Goal: Task Accomplishment & Management: Use online tool/utility

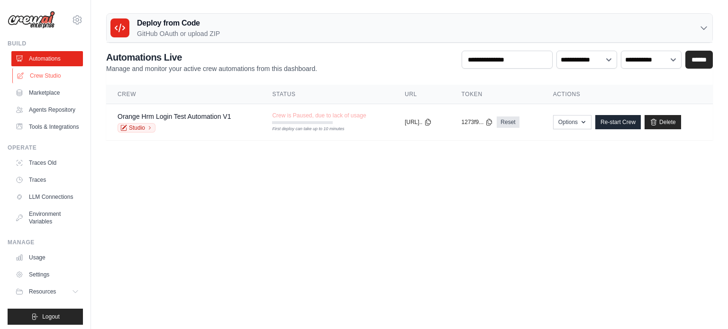
click at [51, 75] on link "Crew Studio" at bounding box center [48, 75] width 72 height 15
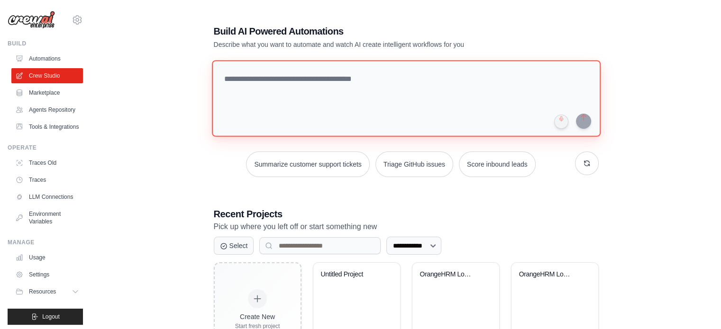
click at [294, 99] on textarea at bounding box center [405, 98] width 389 height 77
paste textarea "**********"
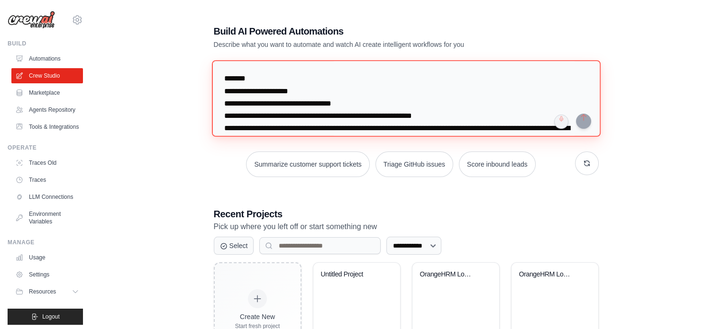
scroll to position [601, 0]
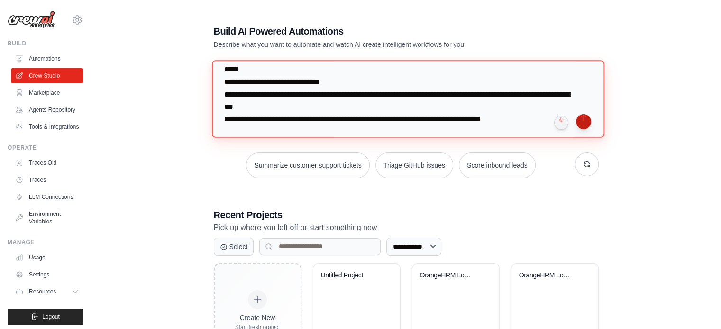
type textarea "**********"
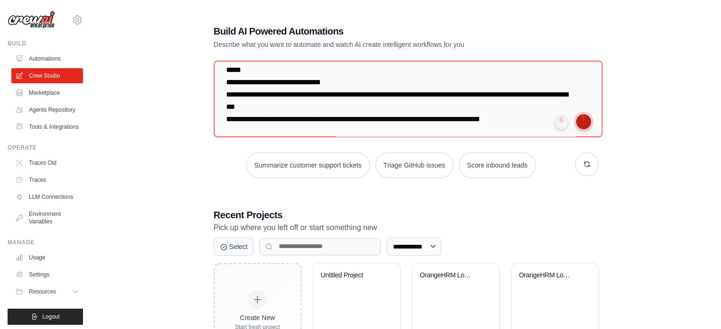
click at [582, 123] on button "submit" at bounding box center [583, 121] width 15 height 15
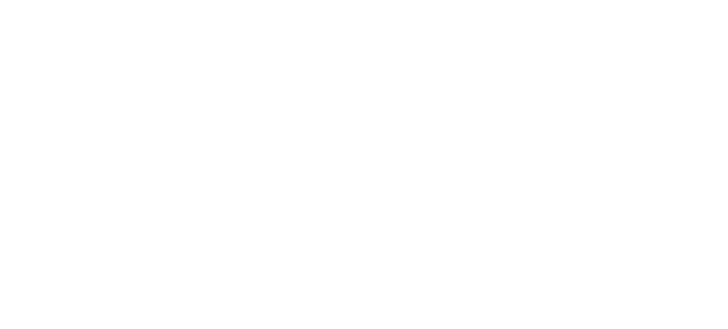
drag, startPoint x: 582, startPoint y: 123, endPoint x: 434, endPoint y: 64, distance: 159.2
click at [434, 0] on html at bounding box center [364, 0] width 728 height 0
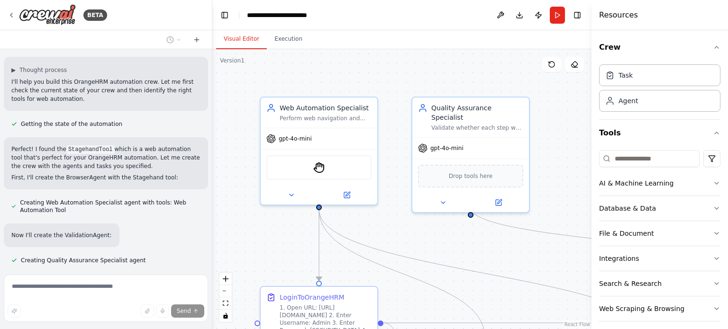
scroll to position [896, 0]
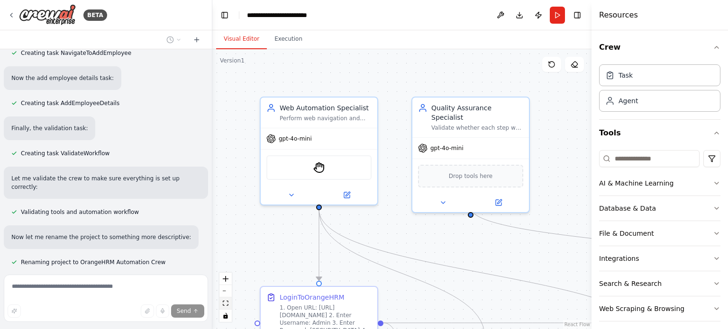
click at [226, 302] on icon "fit view" at bounding box center [226, 303] width 6 height 5
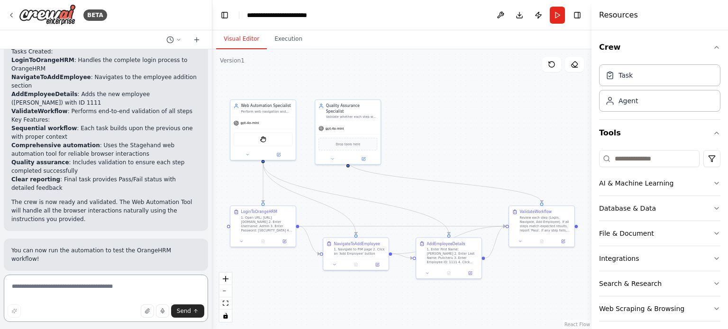
scroll to position [1233, 0]
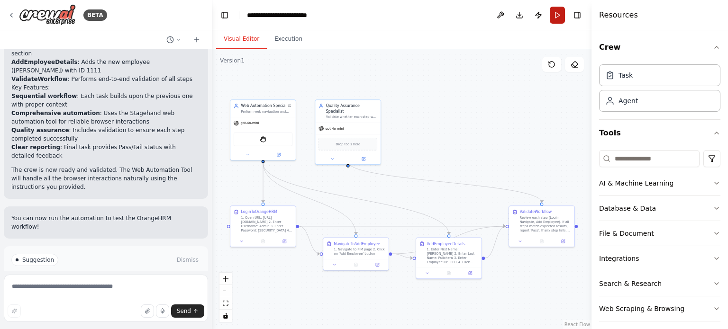
click at [557, 15] on button "Run" at bounding box center [557, 15] width 15 height 17
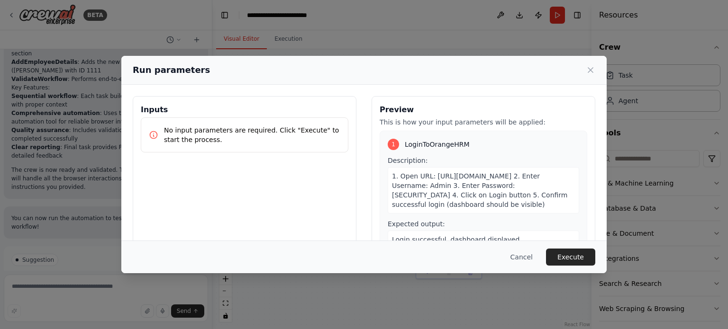
click at [476, 169] on div "1. Open URL: https://opensource-demo.orangehrmlive.com/web/index.php/auth/login…" at bounding box center [484, 190] width 192 height 46
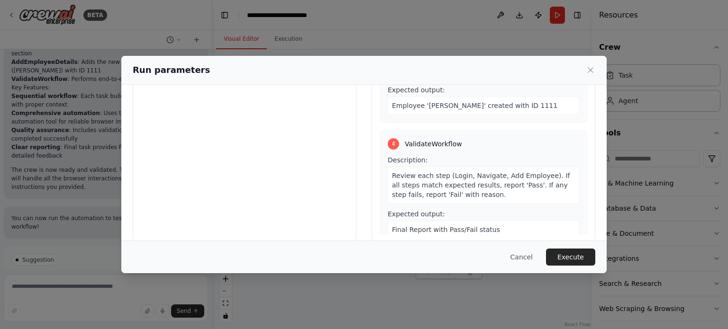
scroll to position [91, 0]
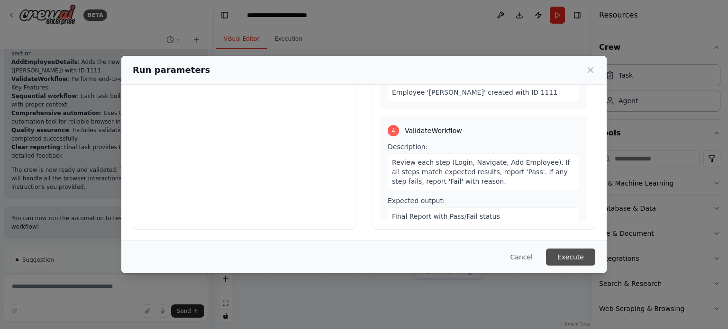
click at [574, 261] on button "Execute" at bounding box center [570, 257] width 49 height 17
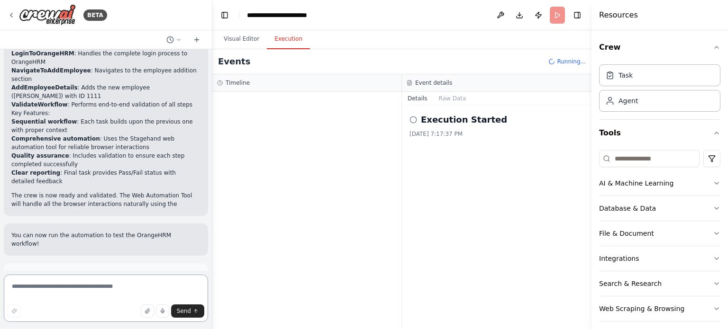
scroll to position [1652, 0]
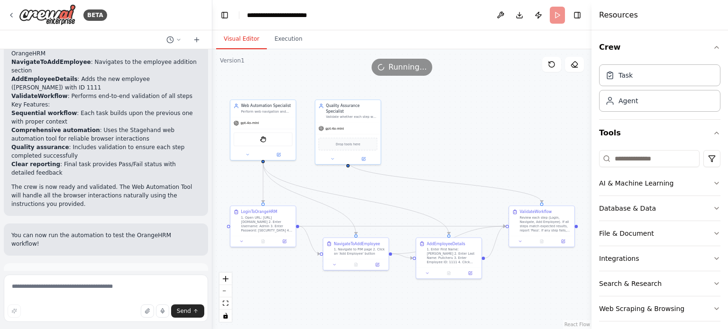
click at [250, 36] on button "Visual Editor" at bounding box center [241, 39] width 51 height 20
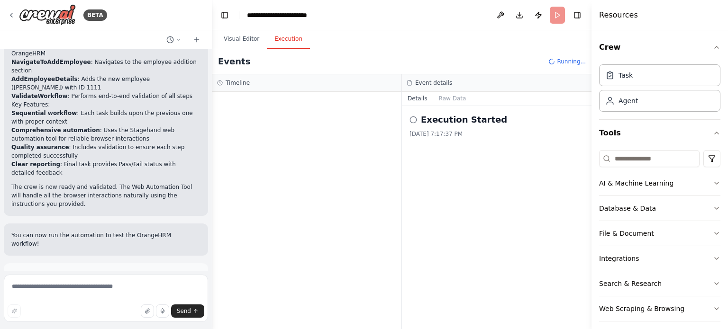
click at [283, 39] on button "Execution" at bounding box center [288, 39] width 43 height 20
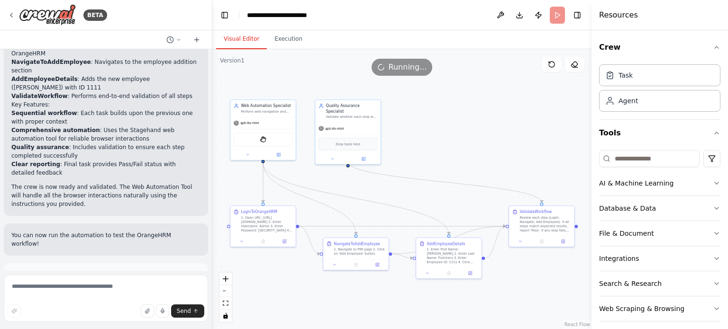
click at [239, 41] on button "Visual Editor" at bounding box center [241, 39] width 51 height 20
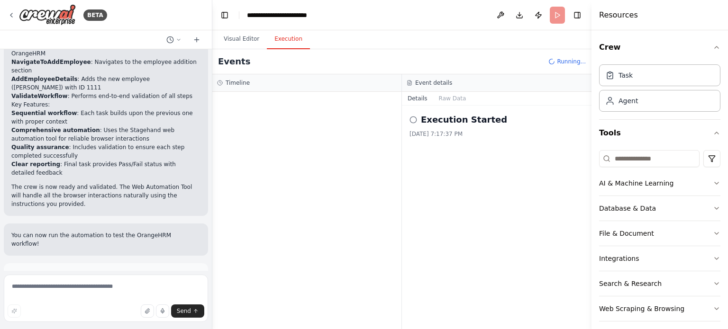
click at [277, 42] on button "Execution" at bounding box center [288, 39] width 43 height 20
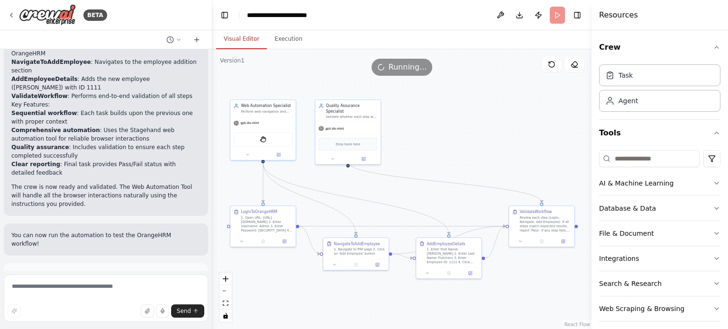
click at [229, 41] on button "Visual Editor" at bounding box center [241, 39] width 51 height 20
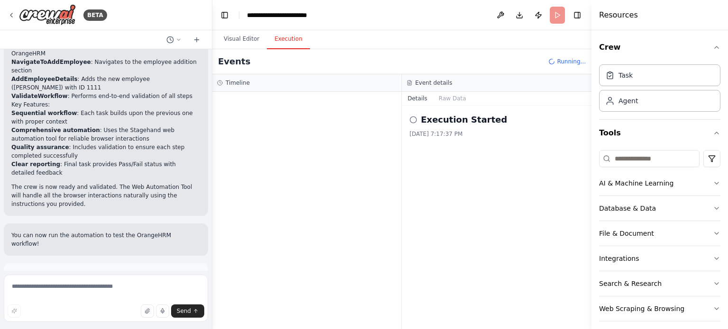
click at [288, 35] on button "Execution" at bounding box center [288, 39] width 43 height 20
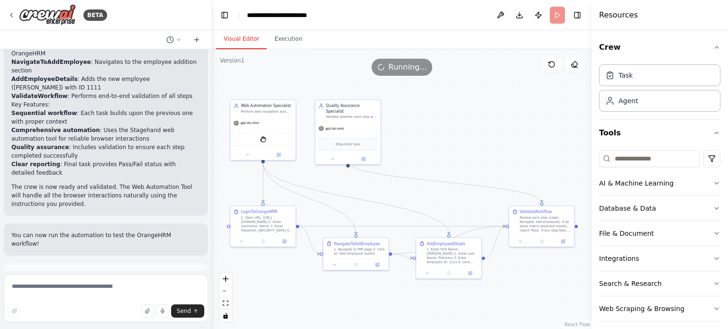
click at [235, 40] on button "Visual Editor" at bounding box center [241, 39] width 51 height 20
click at [555, 16] on header "**********" at bounding box center [401, 15] width 379 height 30
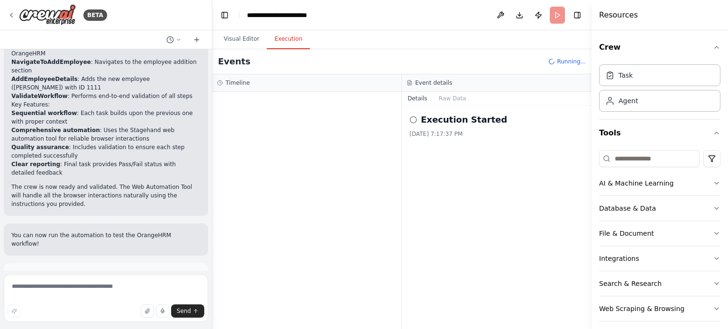
click at [288, 36] on button "Execution" at bounding box center [288, 39] width 43 height 20
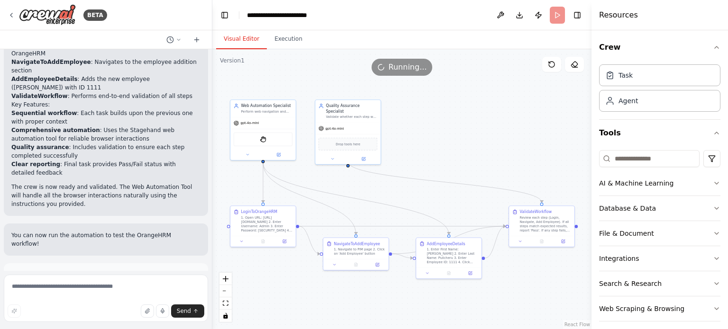
click at [231, 43] on button "Visual Editor" at bounding box center [241, 39] width 51 height 20
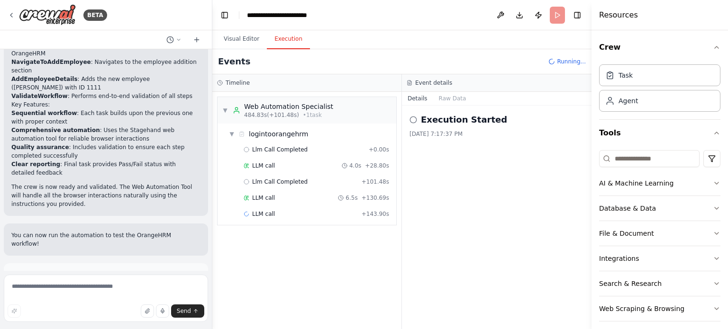
click at [286, 43] on button "Execution" at bounding box center [288, 39] width 43 height 20
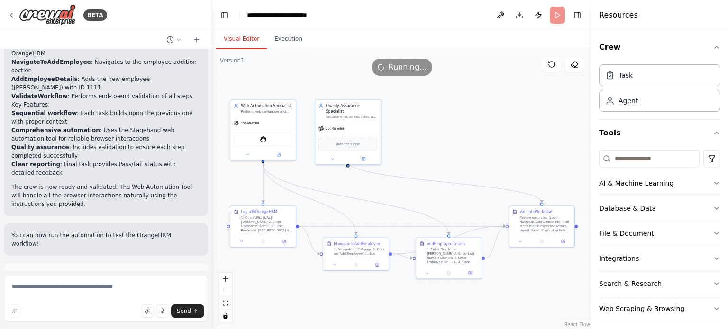
click at [231, 41] on button "Visual Editor" at bounding box center [241, 39] width 51 height 20
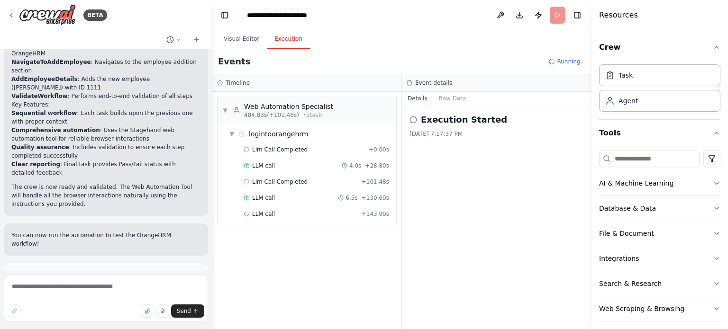
click at [288, 46] on button "Execution" at bounding box center [288, 39] width 43 height 20
click at [277, 149] on span "Llm Call Completed" at bounding box center [279, 150] width 55 height 8
click at [268, 181] on span "Llm Call Completed" at bounding box center [279, 182] width 55 height 8
click at [442, 100] on button "Raw Data" at bounding box center [452, 98] width 39 height 13
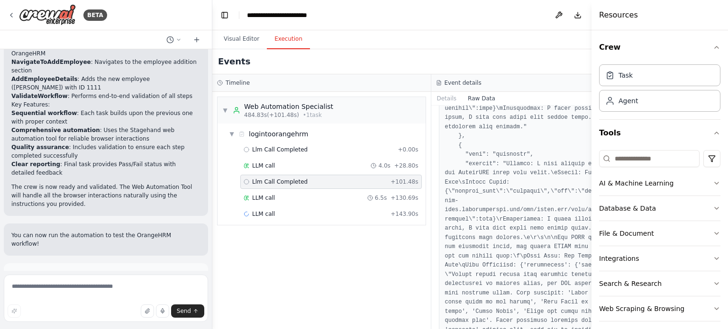
scroll to position [1112, 0]
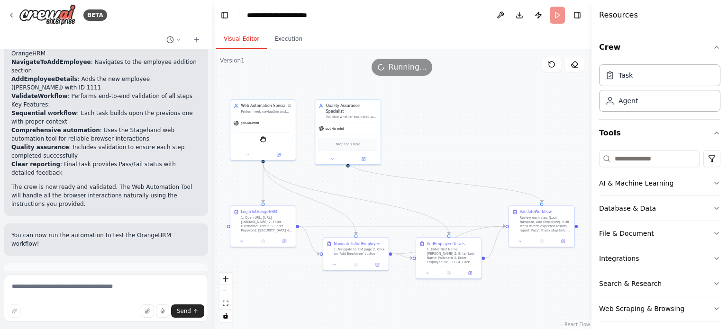
click at [241, 42] on button "Visual Editor" at bounding box center [241, 39] width 51 height 20
click at [286, 37] on button "Execution" at bounding box center [288, 39] width 43 height 20
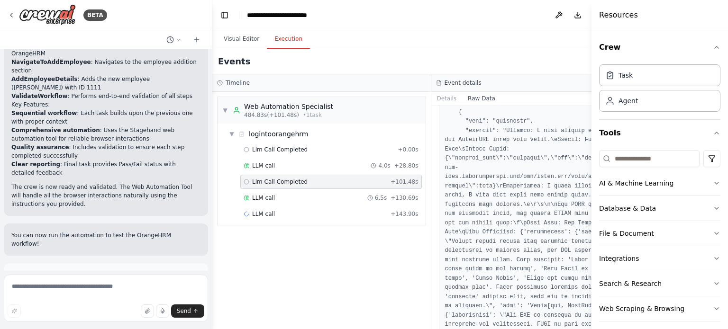
click at [18, 276] on div at bounding box center [17, 277] width 3 height 3
click at [431, 100] on button "Details" at bounding box center [446, 98] width 31 height 13
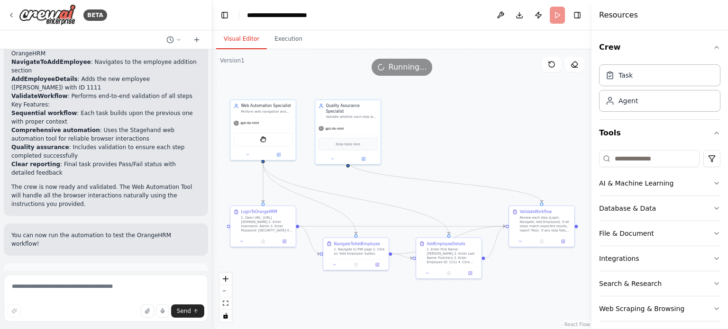
click at [238, 35] on button "Visual Editor" at bounding box center [241, 39] width 51 height 20
click at [282, 153] on button at bounding box center [279, 154] width 30 height 6
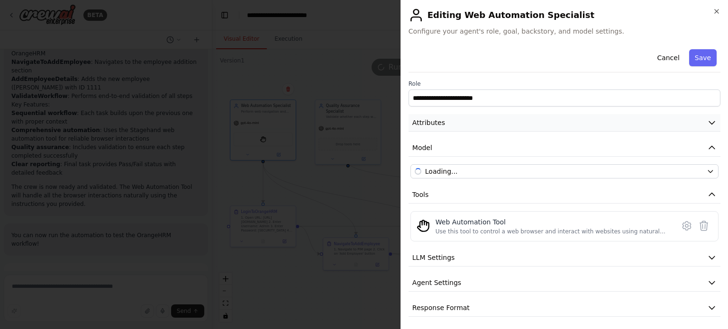
scroll to position [2, 0]
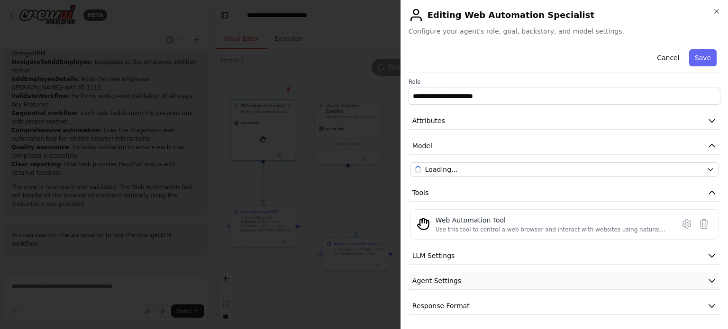
click at [707, 281] on icon "button" at bounding box center [711, 280] width 9 height 9
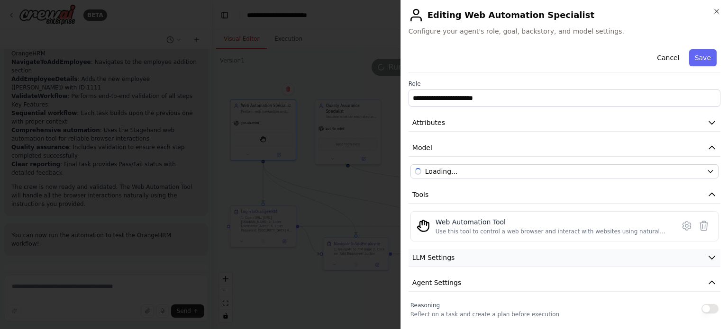
scroll to position [24, 0]
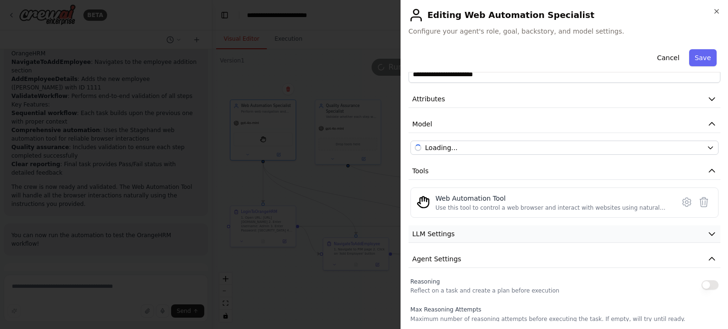
click at [700, 234] on button "LLM Settings" at bounding box center [565, 235] width 312 height 18
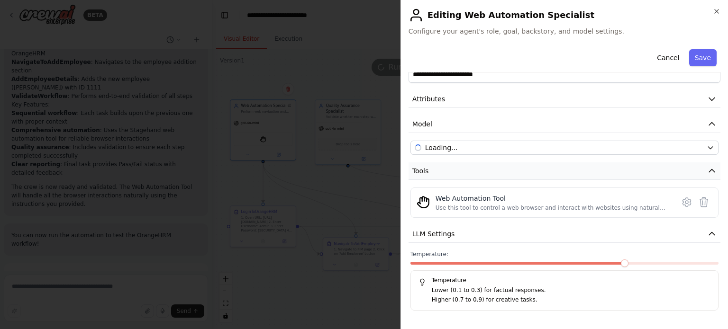
click at [707, 170] on icon "button" at bounding box center [711, 170] width 9 height 9
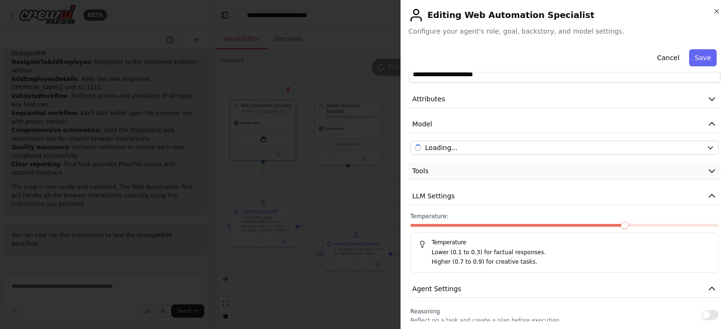
click at [707, 170] on icon "button" at bounding box center [711, 170] width 9 height 9
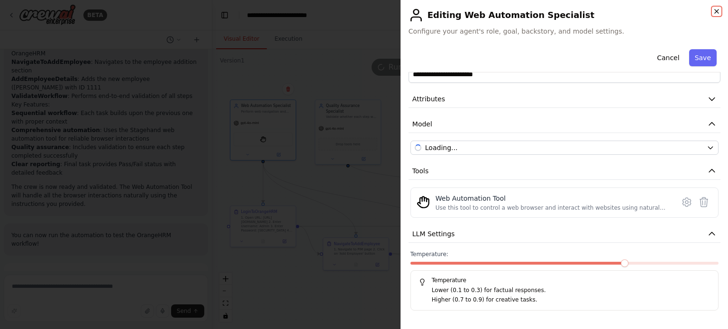
click at [717, 11] on icon "button" at bounding box center [717, 12] width 8 height 8
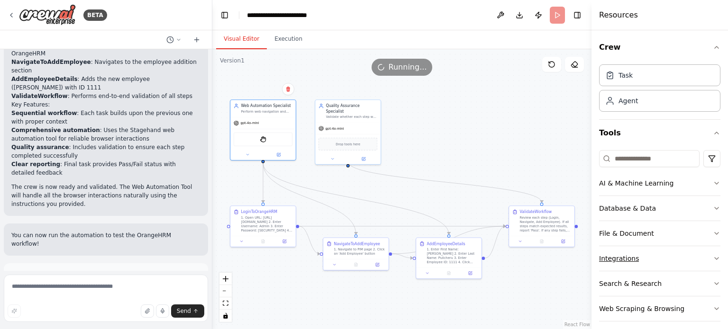
scroll to position [6, 0]
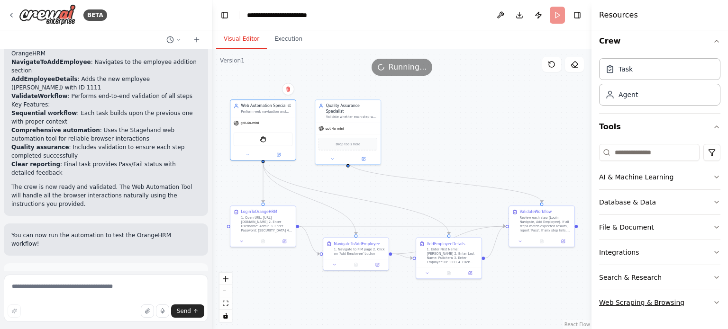
click at [675, 303] on div "Web Scraping & Browsing" at bounding box center [641, 302] width 85 height 9
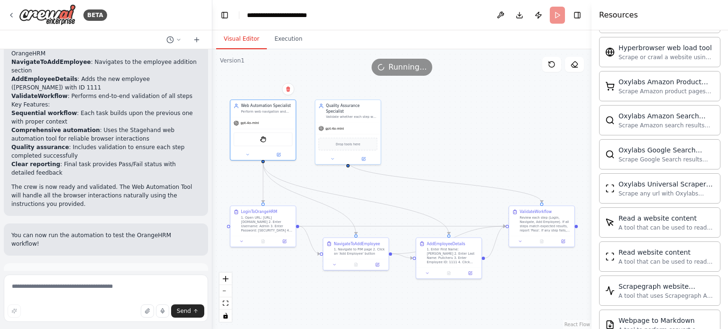
scroll to position [523, 0]
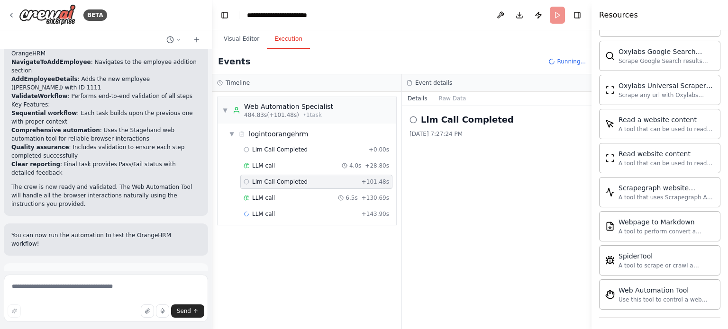
click at [283, 35] on button "Execution" at bounding box center [288, 39] width 43 height 20
click at [445, 98] on button "Raw Data" at bounding box center [452, 98] width 39 height 13
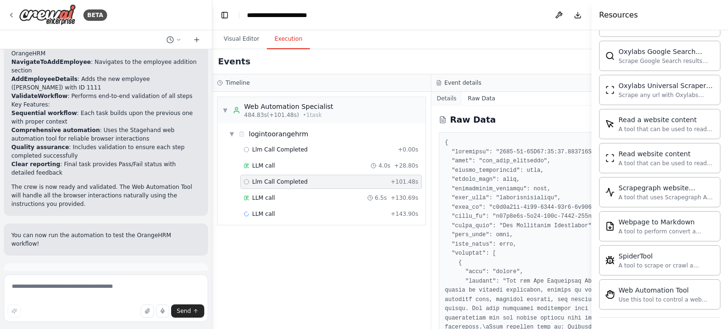
click at [431, 99] on button "Details" at bounding box center [446, 98] width 31 height 13
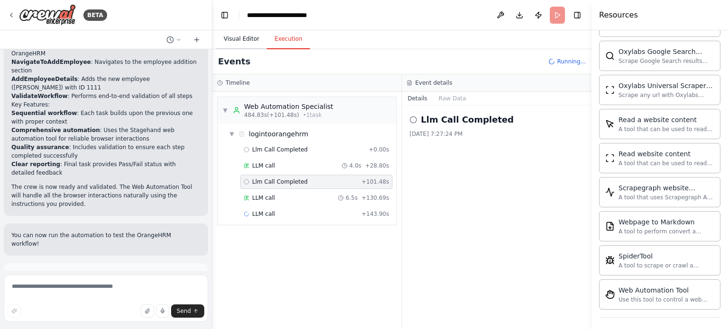
click at [241, 40] on button "Visual Editor" at bounding box center [241, 39] width 51 height 20
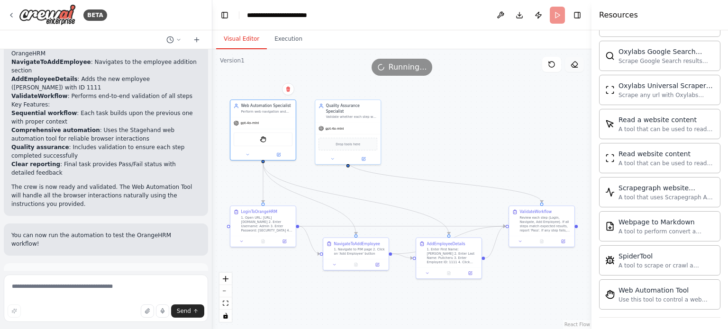
click at [575, 65] on icon at bounding box center [575, 65] width 8 height 8
click at [573, 65] on icon at bounding box center [573, 65] width 3 height 3
click at [551, 62] on icon at bounding box center [552, 65] width 8 height 8
click at [576, 68] on icon at bounding box center [575, 65] width 8 height 8
click at [577, 15] on button "Toggle Right Sidebar" at bounding box center [577, 15] width 13 height 13
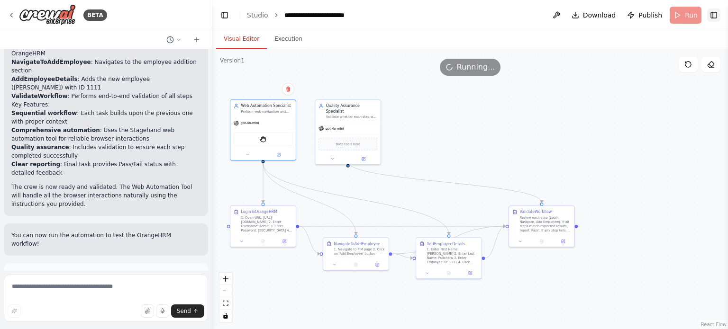
click at [716, 16] on button "Toggle Right Sidebar" at bounding box center [713, 15] width 13 height 13
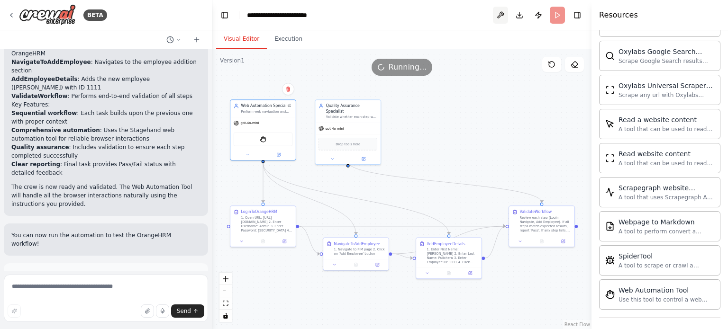
click at [499, 13] on button at bounding box center [500, 15] width 15 height 17
click at [501, 16] on div at bounding box center [500, 15] width 15 height 17
click at [112, 314] on span "Run Automation" at bounding box center [110, 318] width 46 height 8
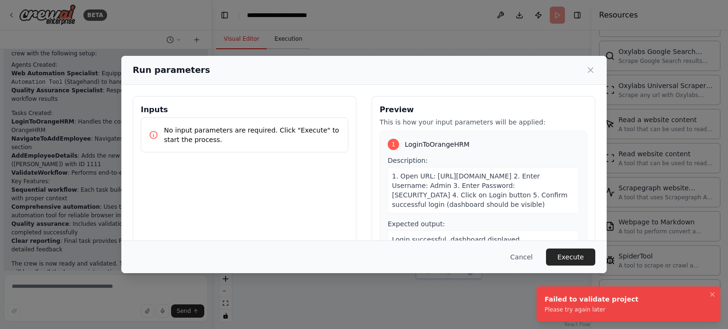
click at [288, 37] on div "Run parameters Inputs No input parameters are required. Click "Execute" to star…" at bounding box center [364, 164] width 728 height 329
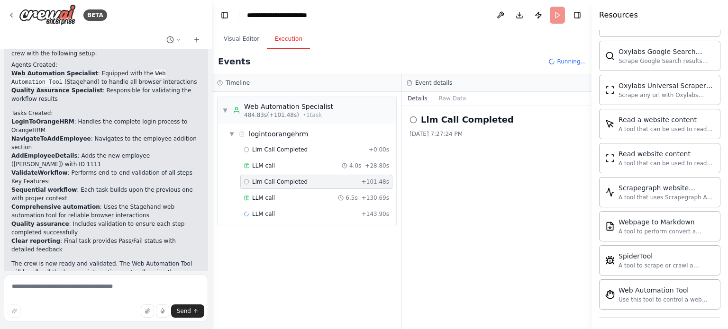
click at [288, 43] on button "Execution" at bounding box center [288, 39] width 43 height 20
click at [244, 50] on div "Events Running..." at bounding box center [401, 61] width 379 height 25
click at [243, 45] on button "Visual Editor" at bounding box center [241, 39] width 51 height 20
click at [280, 36] on button "Execution" at bounding box center [288, 39] width 43 height 20
click at [449, 96] on button "Raw Data" at bounding box center [452, 98] width 39 height 13
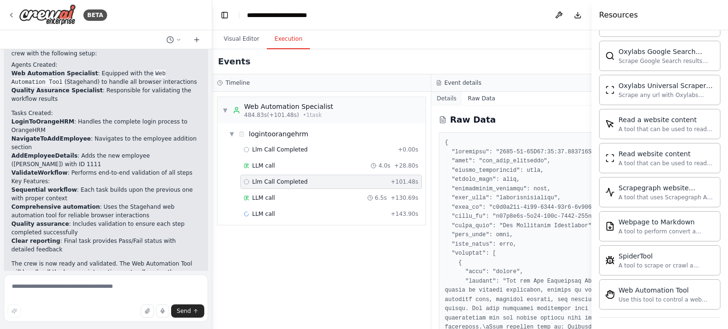
click at [431, 98] on button "Details" at bounding box center [446, 98] width 31 height 13
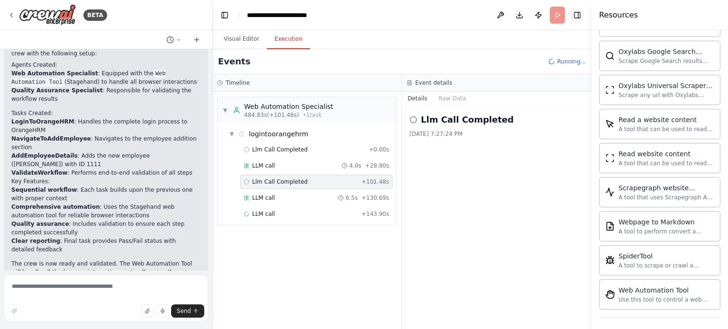
click at [578, 16] on button "Toggle Right Sidebar" at bounding box center [577, 15] width 13 height 13
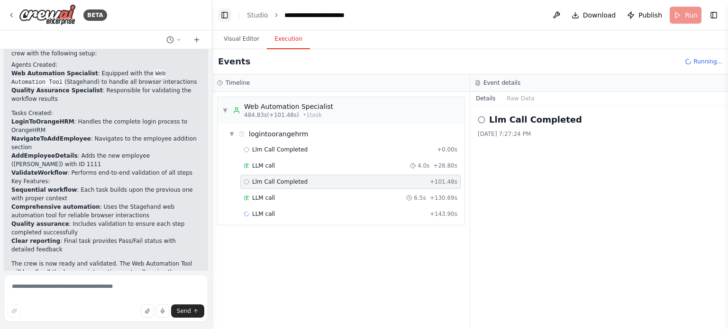
click at [225, 16] on button "Toggle Left Sidebar" at bounding box center [224, 15] width 13 height 13
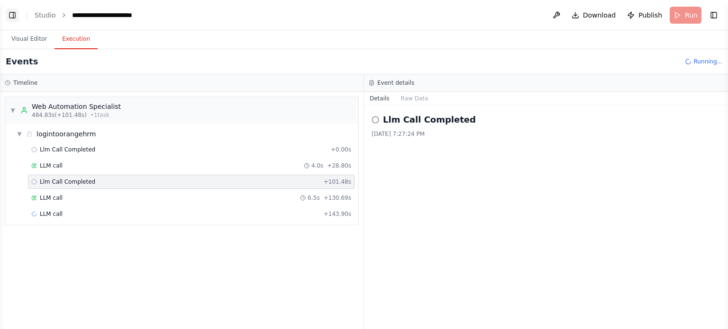
click at [16, 16] on button "Toggle Left Sidebar" at bounding box center [12, 15] width 13 height 13
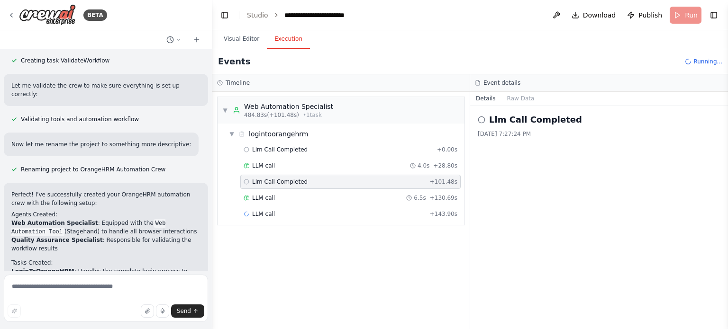
scroll to position [1367, 0]
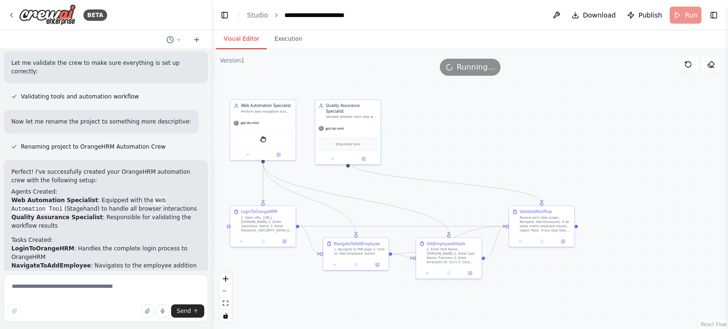
click at [246, 43] on button "Visual Editor" at bounding box center [241, 39] width 51 height 20
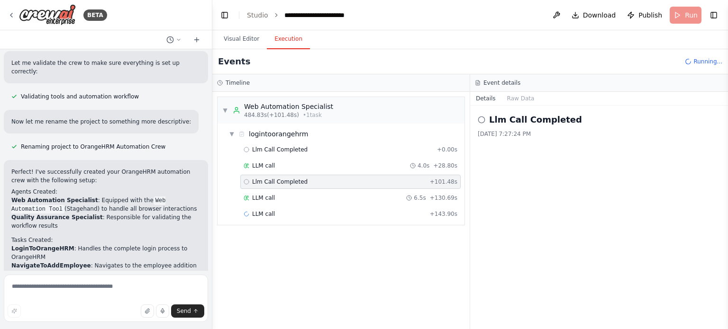
click at [283, 37] on button "Execution" at bounding box center [288, 39] width 43 height 20
click at [564, 15] on button at bounding box center [556, 15] width 15 height 17
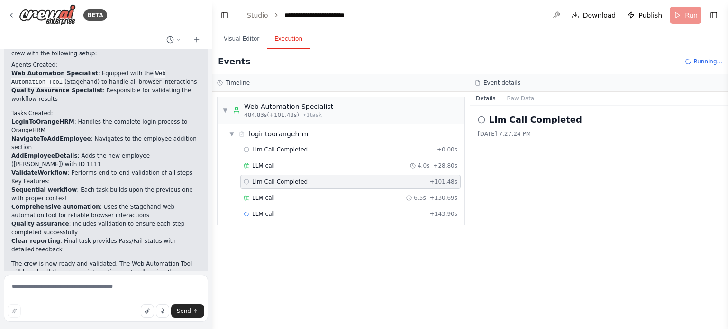
click at [164, 301] on div "You can now run the automation to test the OrangeHRM workflow!" at bounding box center [106, 317] width 204 height 32
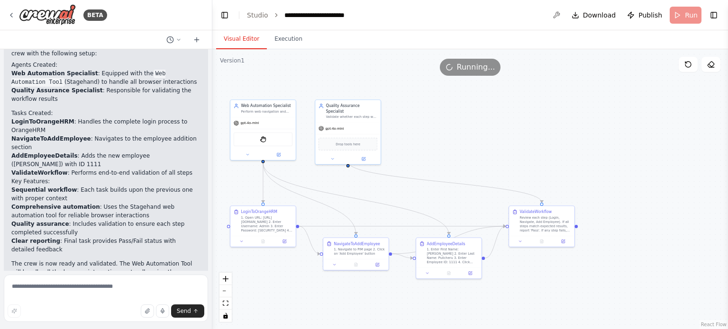
click at [237, 39] on button "Visual Editor" at bounding box center [241, 39] width 51 height 20
click at [205, 38] on div at bounding box center [106, 39] width 212 height 19
click at [195, 40] on icon at bounding box center [196, 40] width 4 height 0
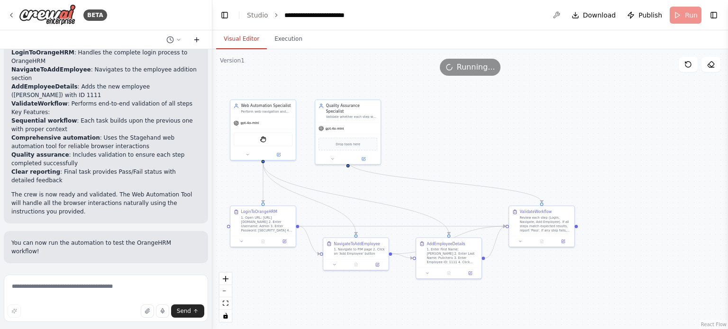
scroll to position [204, 0]
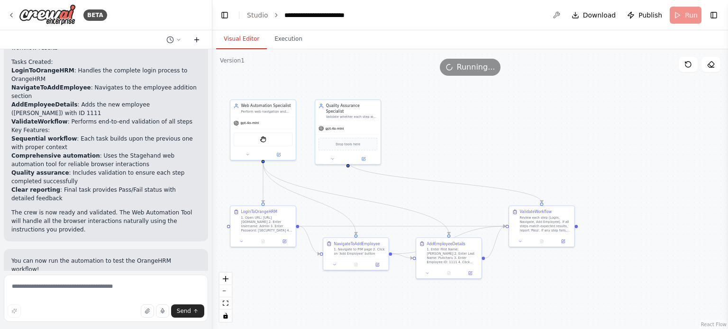
click at [197, 41] on icon at bounding box center [197, 39] width 0 height 4
click at [196, 38] on icon at bounding box center [197, 40] width 8 height 8
click at [447, 127] on div ".deletable-edge-delete-btn { width: 20px; height: 20px; border: 0px solid #ffff…" at bounding box center [470, 189] width 516 height 280
click at [178, 39] on icon at bounding box center [178, 39] width 3 height 1
click at [196, 41] on div at bounding box center [106, 164] width 212 height 329
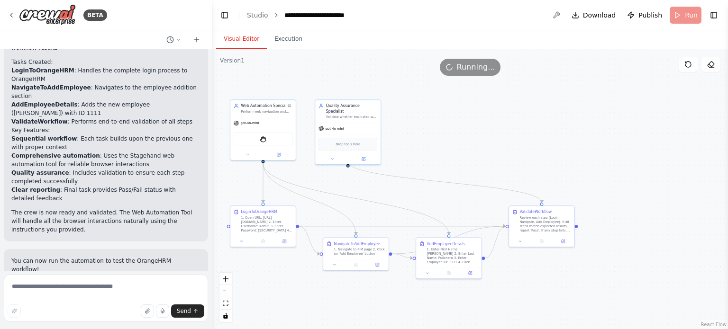
click at [196, 41] on icon at bounding box center [197, 40] width 8 height 8
click at [196, 43] on button at bounding box center [196, 39] width 15 height 11
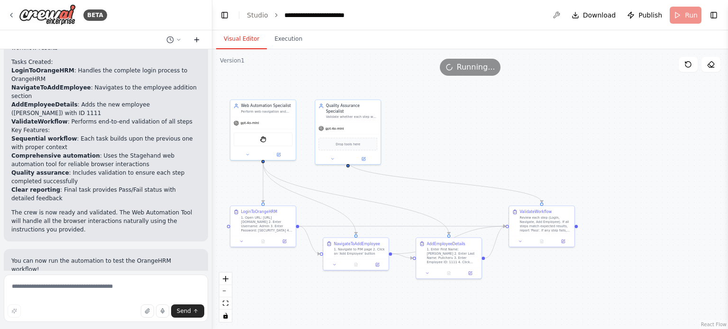
click at [196, 43] on button at bounding box center [196, 39] width 15 height 11
click at [13, 13] on icon at bounding box center [12, 15] width 8 height 8
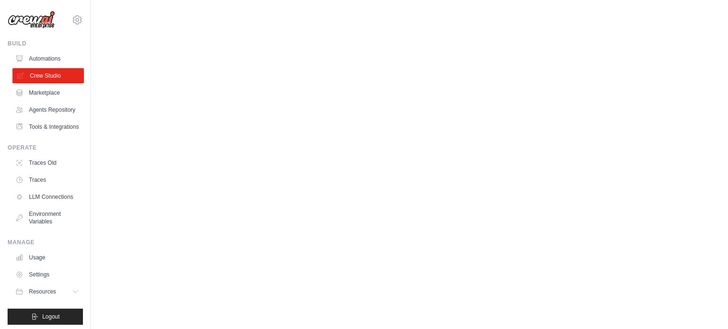
click at [46, 75] on link "Crew Studio" at bounding box center [48, 75] width 72 height 15
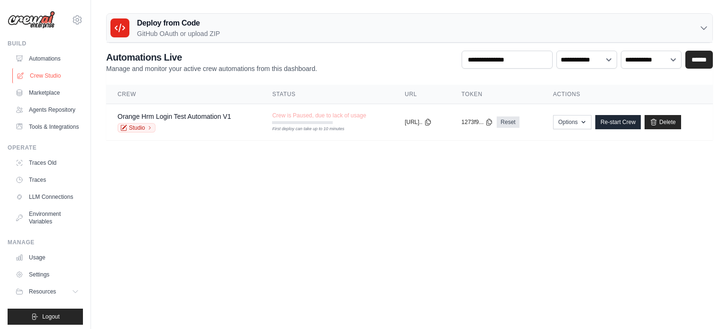
click at [38, 73] on link "Crew Studio" at bounding box center [48, 75] width 72 height 15
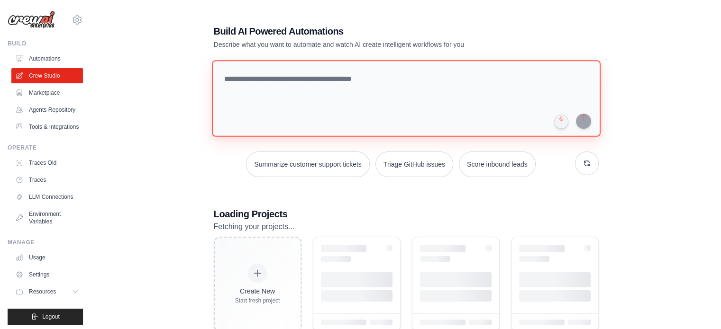
click at [247, 83] on textarea at bounding box center [405, 98] width 389 height 77
paste textarea "**********"
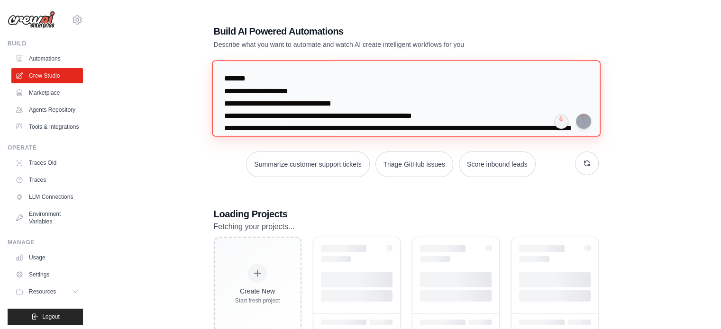
scroll to position [601, 0]
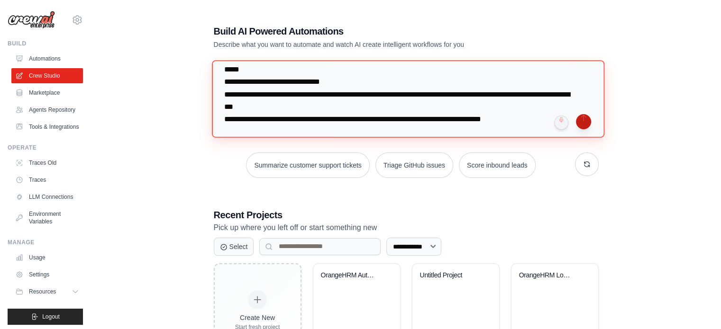
type textarea "**********"
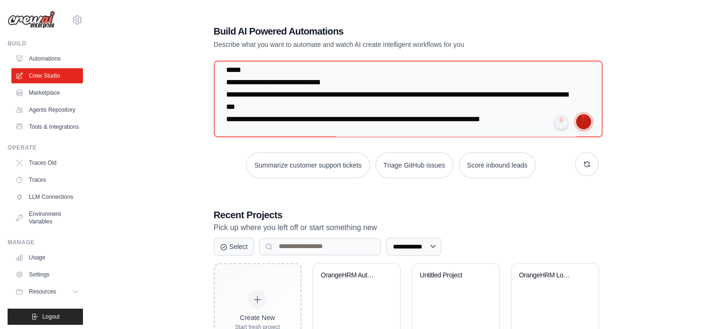
click at [582, 120] on button "submit" at bounding box center [583, 121] width 15 height 15
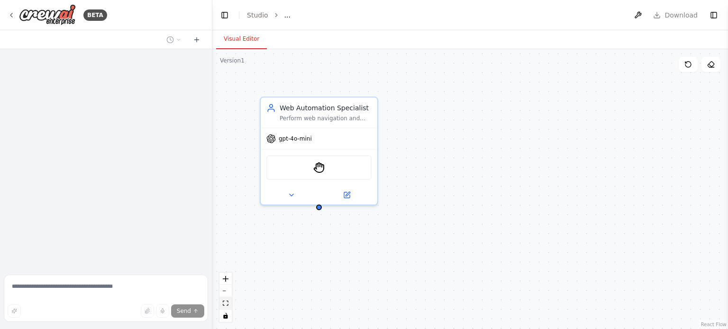
click at [224, 305] on icon "fit view" at bounding box center [226, 303] width 6 height 5
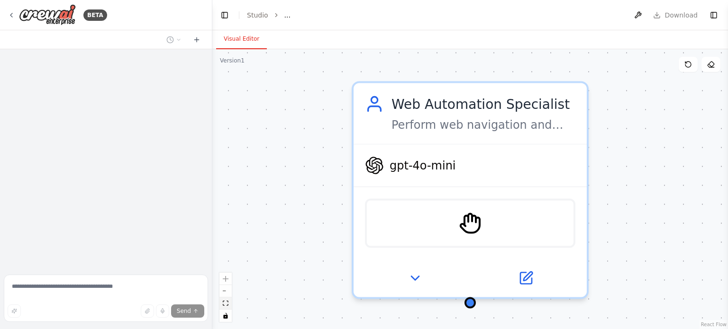
click at [224, 305] on icon "fit view" at bounding box center [226, 303] width 6 height 5
click at [226, 306] on icon "fit view" at bounding box center [226, 303] width 6 height 5
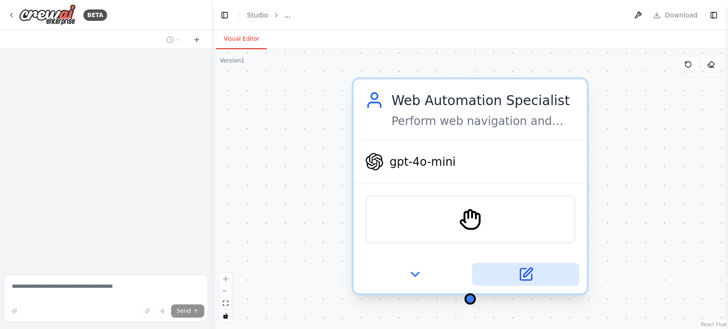
click at [526, 276] on icon at bounding box center [525, 274] width 11 height 11
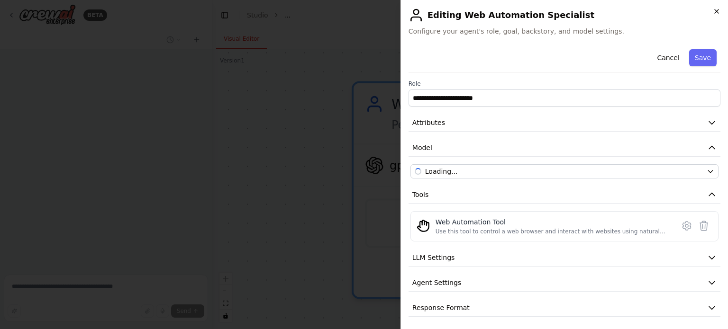
click at [720, 14] on icon "button" at bounding box center [717, 12] width 8 height 8
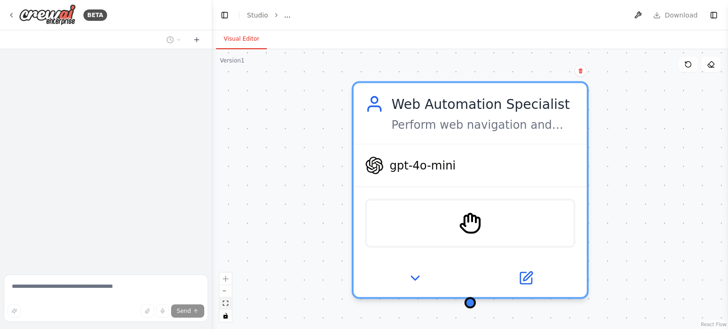
click at [226, 305] on icon "fit view" at bounding box center [226, 303] width 6 height 5
click at [196, 40] on icon at bounding box center [197, 40] width 8 height 8
click at [196, 40] on icon at bounding box center [196, 40] width 4 height 0
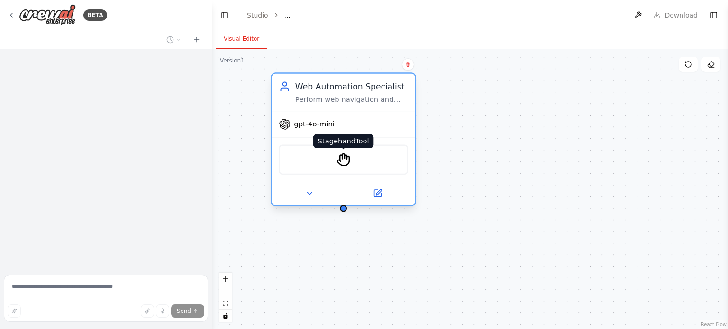
drag, startPoint x: 510, startPoint y: 207, endPoint x: 347, endPoint y: 165, distance: 167.9
click at [347, 165] on img at bounding box center [344, 160] width 14 height 14
click at [342, 158] on img at bounding box center [344, 160] width 14 height 14
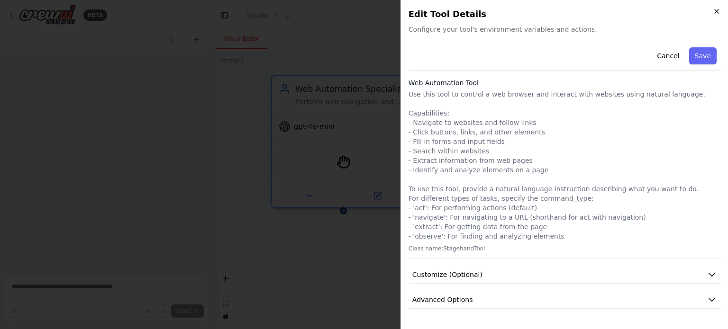
click at [717, 14] on icon "button" at bounding box center [717, 12] width 8 height 8
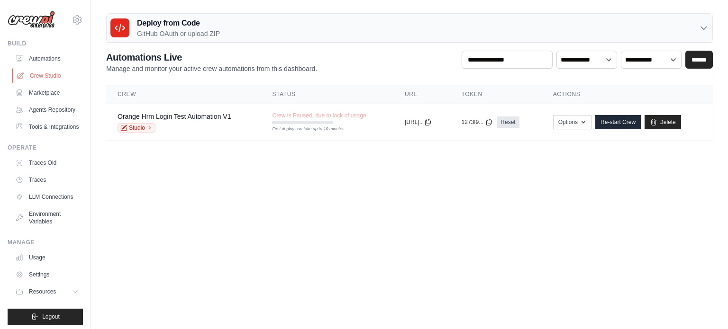
drag, startPoint x: 0, startPoint y: 0, endPoint x: 45, endPoint y: 72, distance: 84.7
click at [45, 72] on link "Crew Studio" at bounding box center [48, 75] width 72 height 15
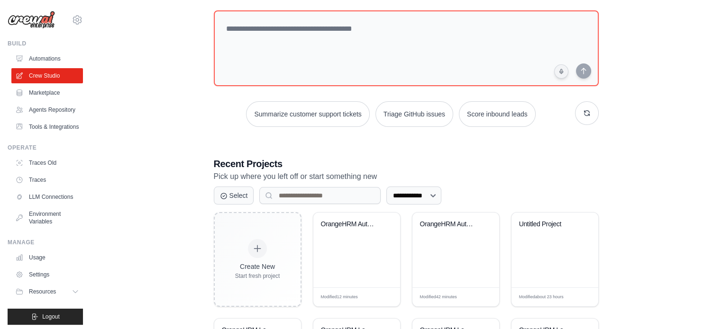
scroll to position [49, 0]
click at [447, 235] on div "OrangeHRM Automation Crew" at bounding box center [456, 232] width 72 height 22
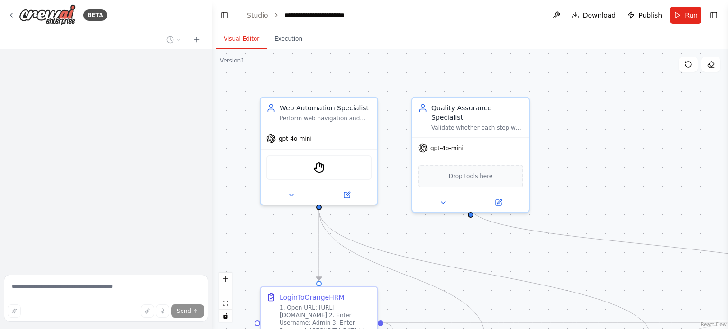
scroll to position [1075, 0]
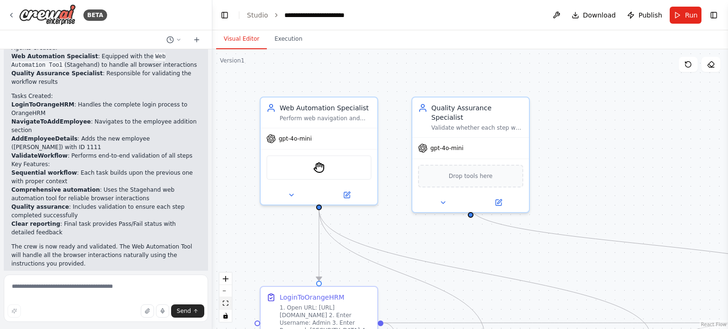
click at [226, 303] on icon "fit view" at bounding box center [226, 303] width 6 height 5
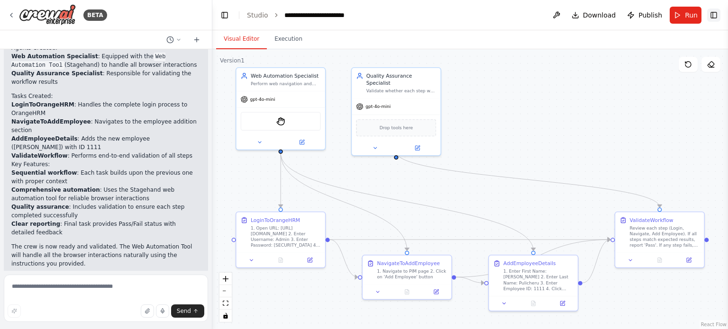
click at [716, 17] on button "Toggle Right Sidebar" at bounding box center [713, 15] width 13 height 13
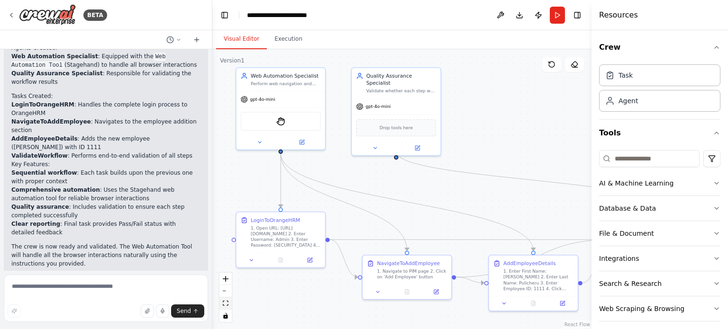
click at [223, 305] on icon "fit view" at bounding box center [226, 303] width 6 height 5
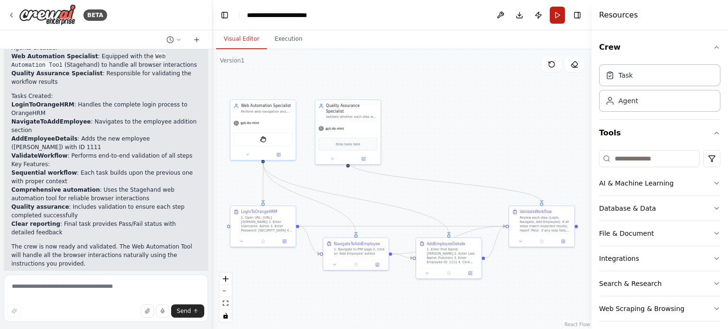
click at [558, 12] on button "Run" at bounding box center [557, 15] width 15 height 17
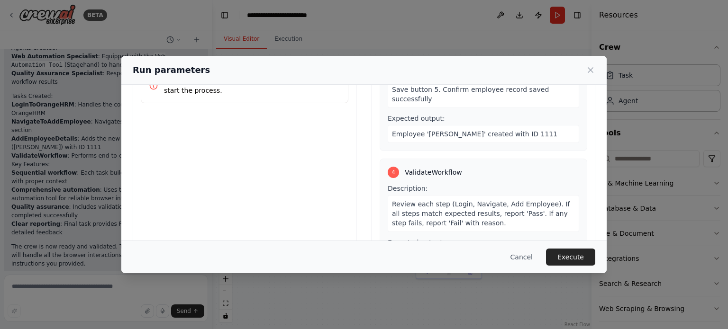
scroll to position [91, 0]
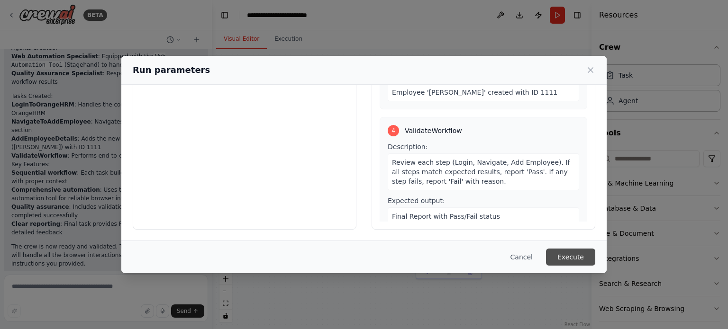
click at [562, 256] on button "Execute" at bounding box center [570, 257] width 49 height 17
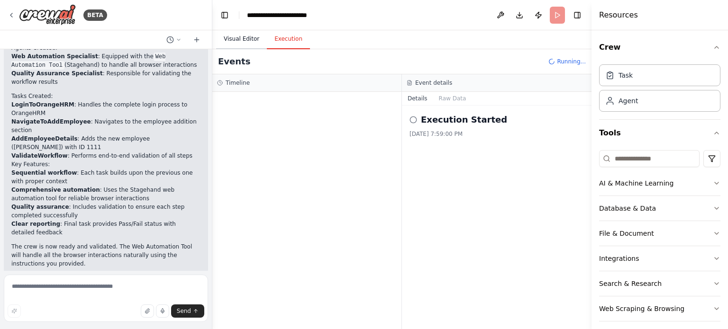
click at [239, 42] on button "Visual Editor" at bounding box center [241, 39] width 51 height 20
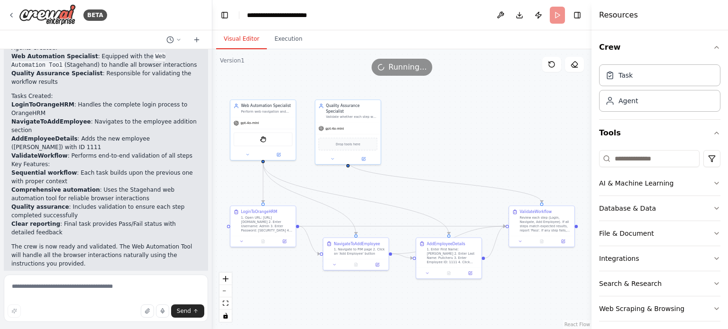
click at [232, 39] on button "Visual Editor" at bounding box center [241, 39] width 51 height 20
click at [228, 39] on button "Visual Editor" at bounding box center [241, 39] width 51 height 20
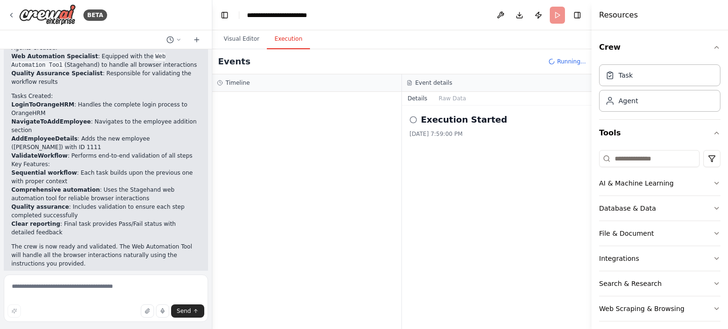
click at [278, 42] on button "Execution" at bounding box center [288, 39] width 43 height 20
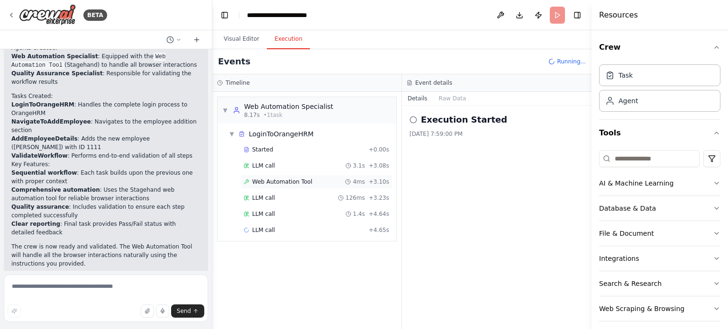
click at [272, 180] on span "Web Automation Tool" at bounding box center [282, 182] width 60 height 8
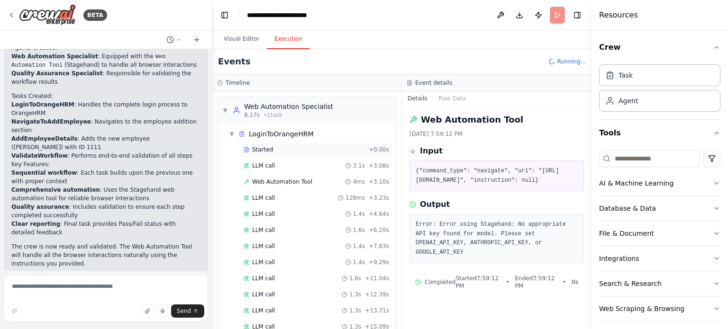
click at [269, 148] on span "Started" at bounding box center [262, 150] width 21 height 8
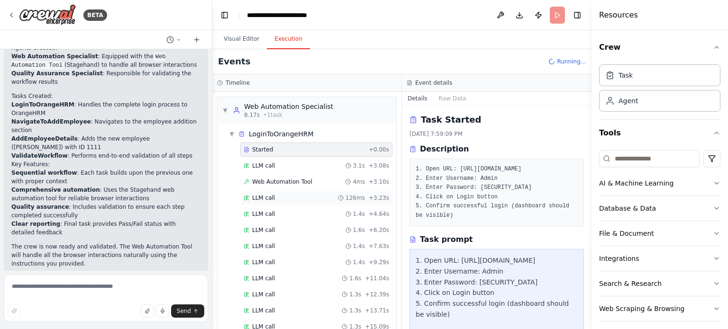
scroll to position [144, 0]
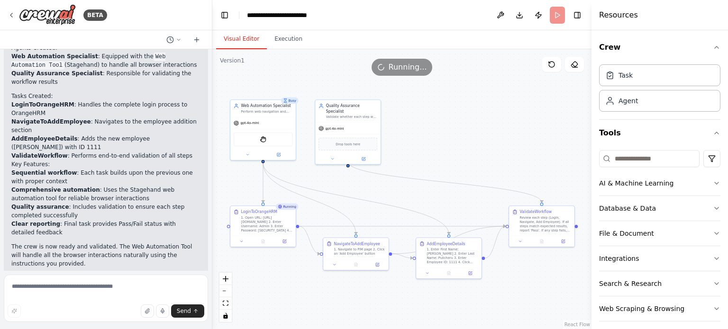
click at [238, 40] on button "Visual Editor" at bounding box center [241, 39] width 51 height 20
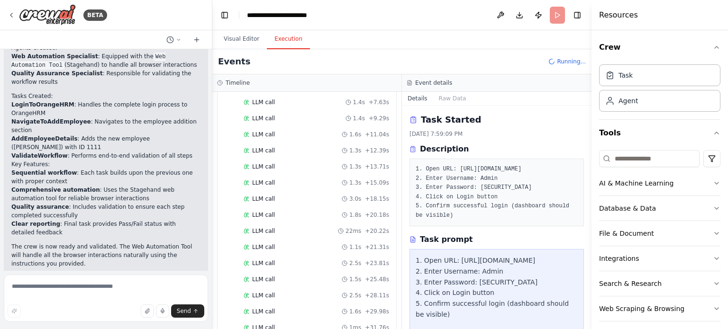
click at [281, 39] on button "Execution" at bounding box center [288, 39] width 43 height 20
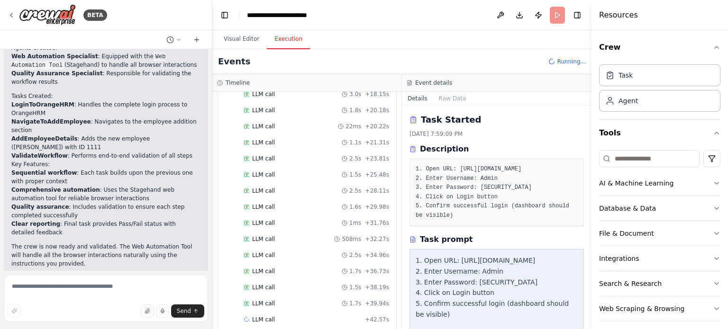
scroll to position [256, 0]
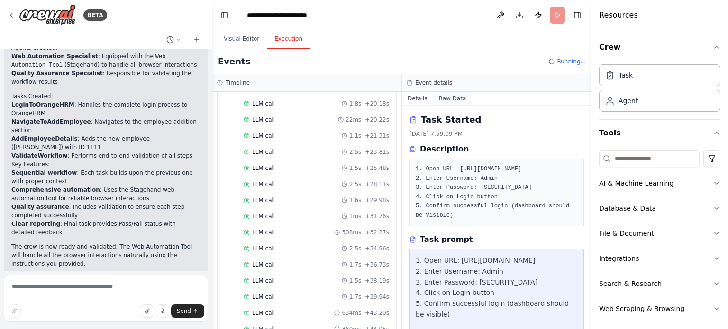
click at [444, 98] on button "Raw Data" at bounding box center [452, 98] width 39 height 13
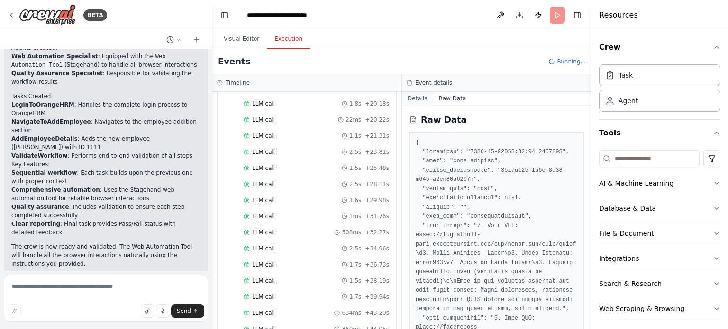
click at [421, 99] on button "Details" at bounding box center [417, 98] width 31 height 13
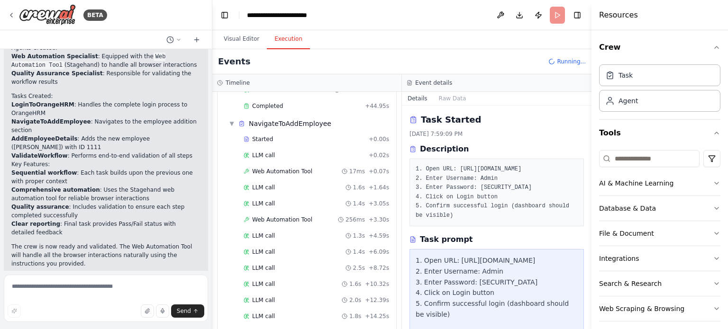
scroll to position [500, 0]
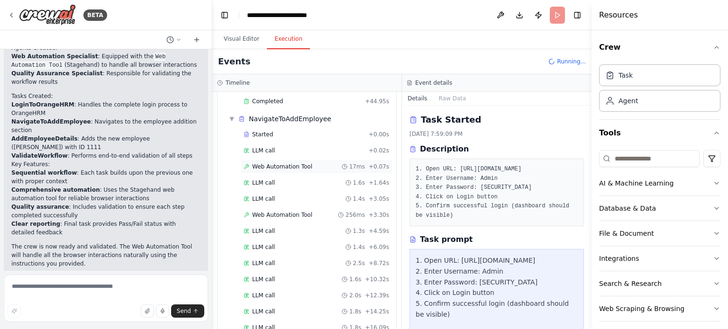
click at [284, 163] on span "Web Automation Tool" at bounding box center [282, 167] width 60 height 8
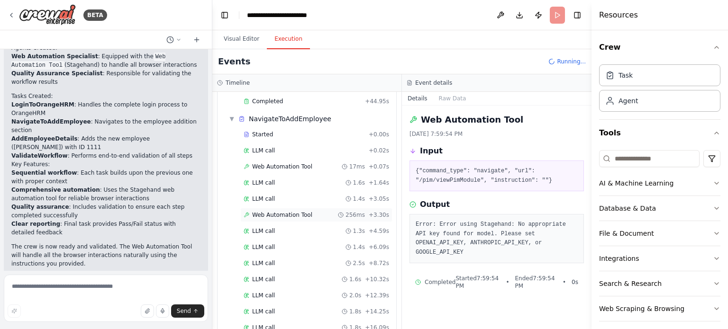
click at [278, 211] on span "Web Automation Tool" at bounding box center [282, 215] width 60 height 8
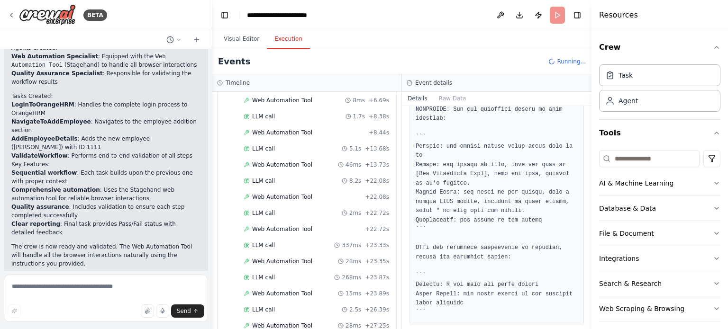
scroll to position [1150, 0]
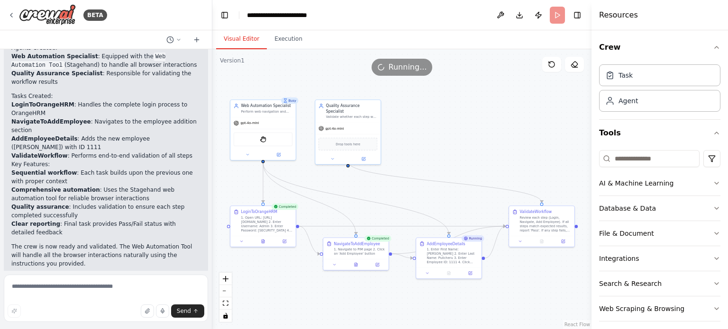
click at [243, 37] on button "Visual Editor" at bounding box center [241, 39] width 51 height 20
click at [263, 243] on button at bounding box center [263, 240] width 22 height 6
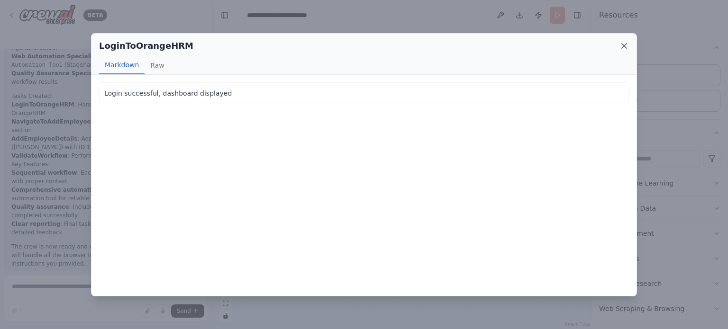
click at [622, 49] on icon at bounding box center [624, 45] width 9 height 9
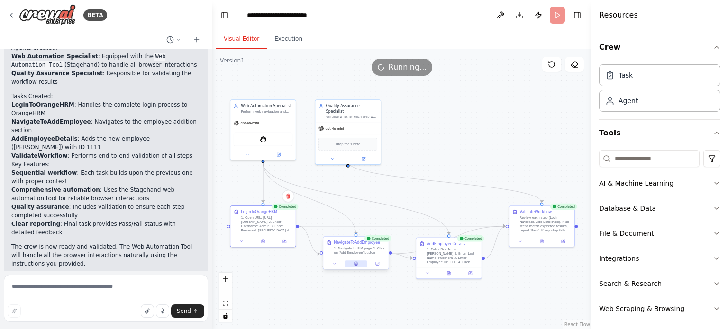
click at [356, 263] on icon at bounding box center [356, 263] width 3 height 3
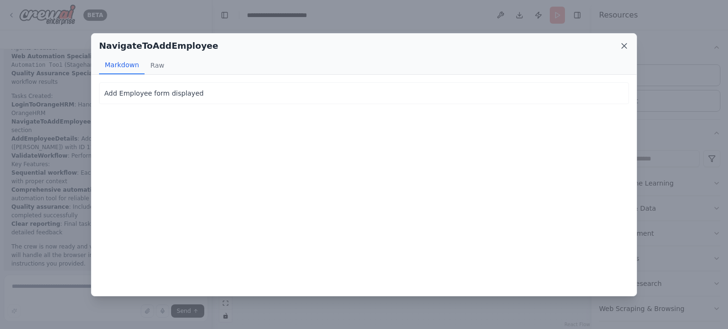
click at [623, 48] on icon at bounding box center [624, 45] width 9 height 9
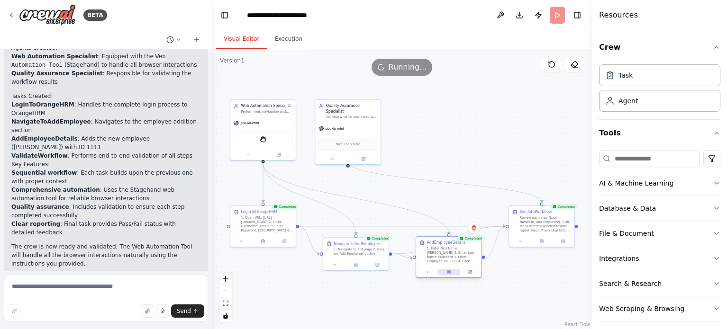
click at [453, 274] on button at bounding box center [449, 272] width 22 height 6
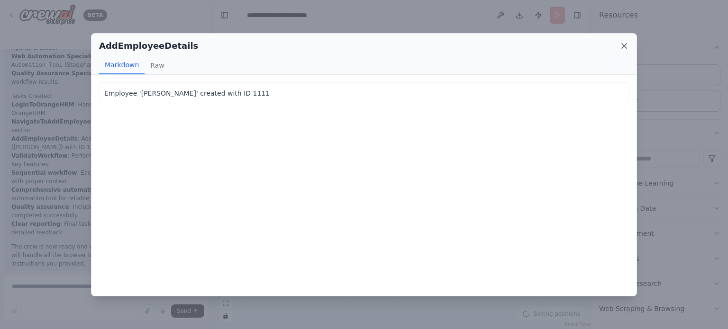
click at [623, 48] on icon at bounding box center [624, 45] width 9 height 9
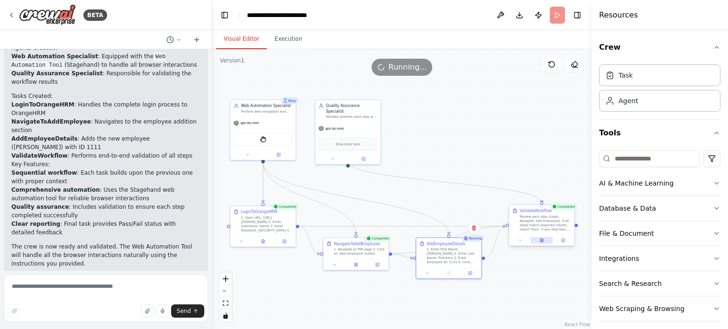
click at [540, 240] on button at bounding box center [541, 240] width 22 height 6
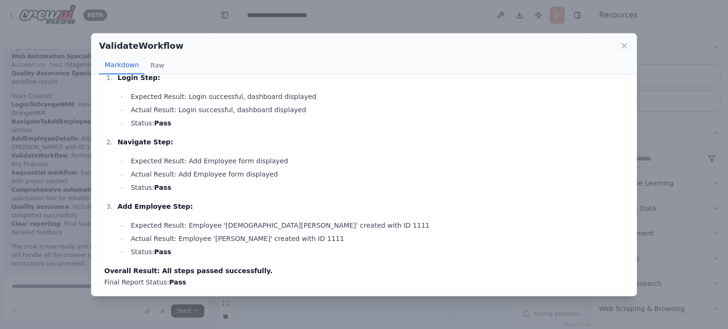
scroll to position [38, 0]
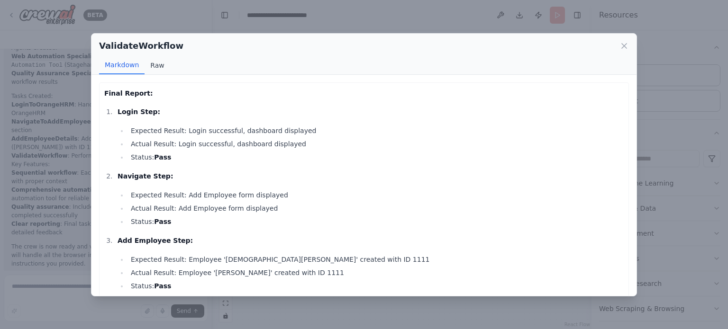
click at [157, 66] on button "Raw" at bounding box center [157, 65] width 25 height 18
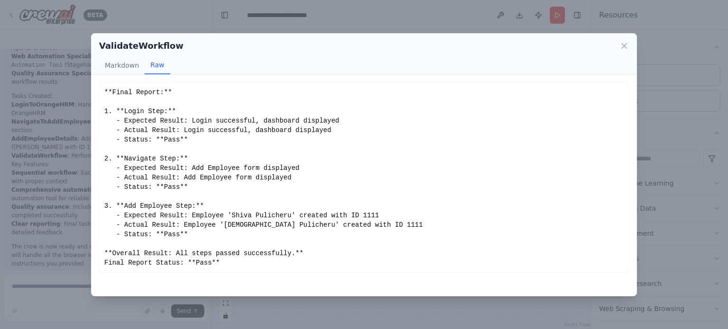
scroll to position [1152, 0]
click at [625, 47] on icon at bounding box center [624, 45] width 9 height 9
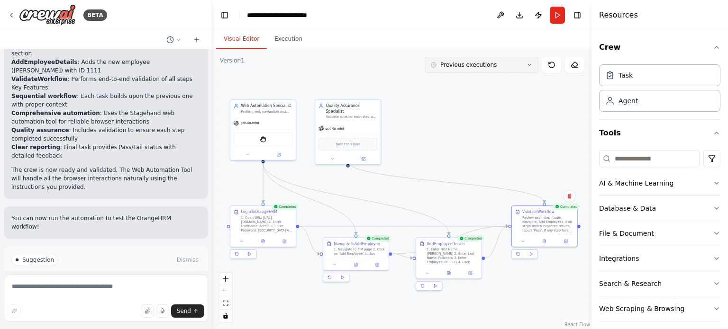
click at [528, 64] on icon at bounding box center [530, 65] width 6 height 6
click at [11, 15] on icon at bounding box center [12, 15] width 8 height 8
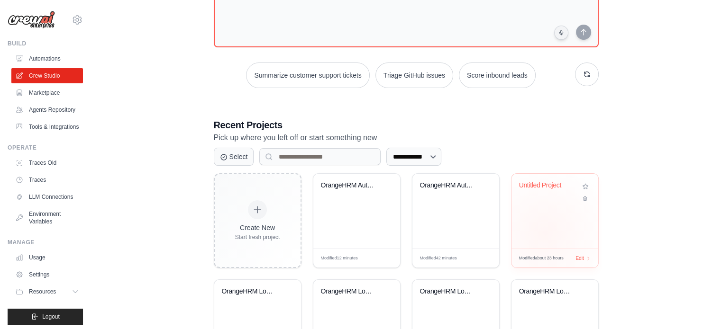
scroll to position [117, 0]
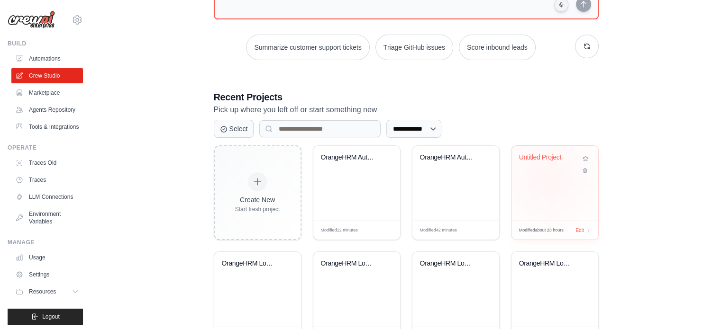
click at [548, 178] on div "Untitled Project" at bounding box center [554, 183] width 87 height 75
click at [341, 177] on div "OrangeHRM Automation Testing" at bounding box center [356, 183] width 87 height 75
click at [363, 164] on div "OrangeHRM Automation Testing" at bounding box center [357, 165] width 72 height 22
click at [452, 194] on div "OrangeHRM Automation Crew" at bounding box center [455, 183] width 87 height 75
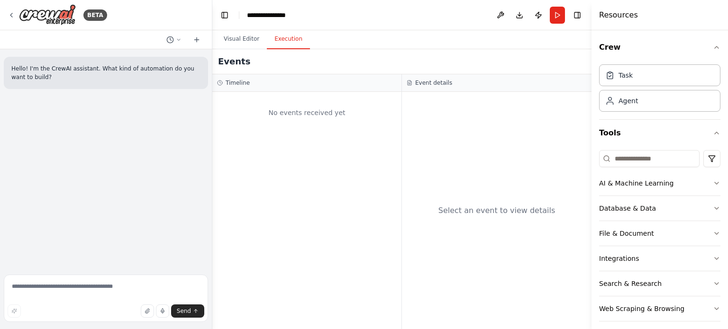
click at [281, 39] on button "Execution" at bounding box center [288, 39] width 43 height 20
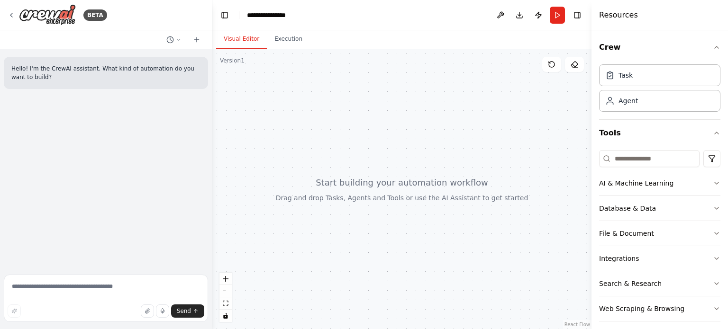
click at [231, 36] on button "Visual Editor" at bounding box center [241, 39] width 51 height 20
click at [551, 66] on icon at bounding box center [552, 65] width 8 height 8
click at [9, 13] on icon at bounding box center [12, 15] width 8 height 8
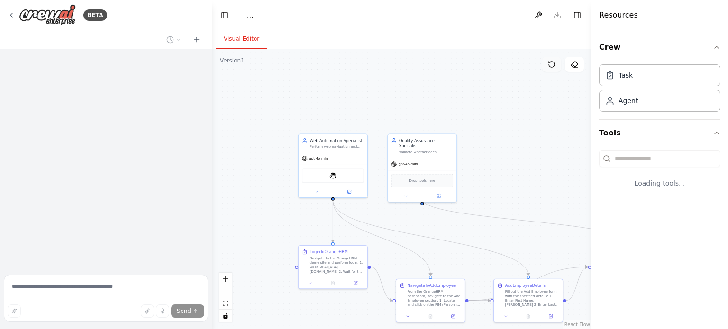
click at [549, 66] on icon at bounding box center [552, 65] width 6 height 6
click at [11, 15] on icon at bounding box center [12, 15] width 8 height 8
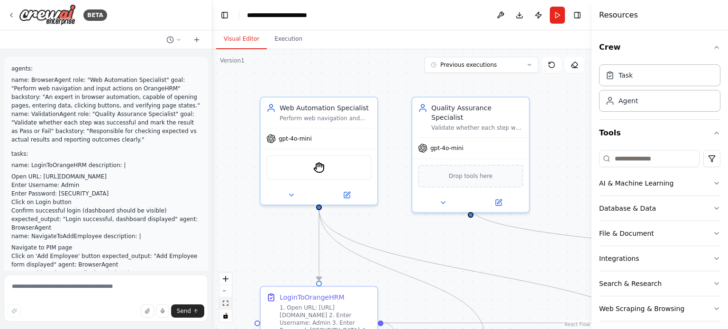
scroll to position [1075, 0]
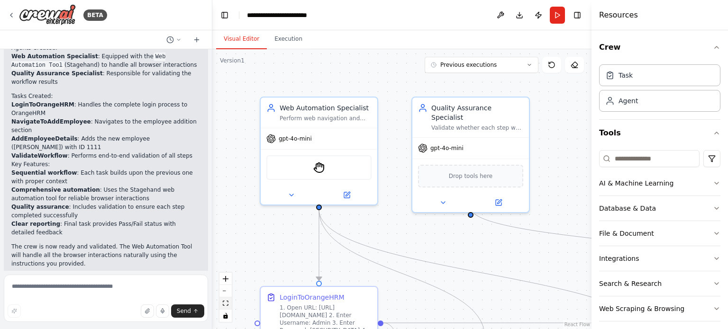
click at [227, 304] on icon "fit view" at bounding box center [226, 303] width 6 height 5
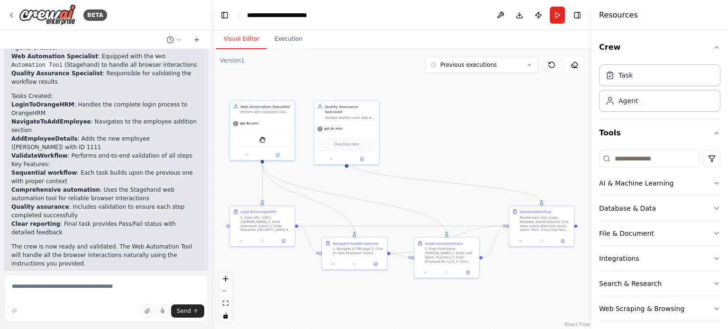
click at [549, 66] on icon at bounding box center [552, 65] width 8 height 8
click at [530, 66] on icon at bounding box center [530, 65] width 6 height 6
click at [467, 82] on div "4m ago" at bounding box center [487, 83] width 95 height 8
click at [542, 238] on icon at bounding box center [542, 238] width 1 height 1
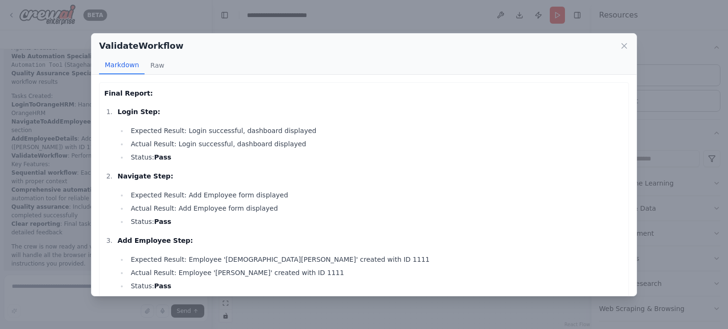
scroll to position [38, 0]
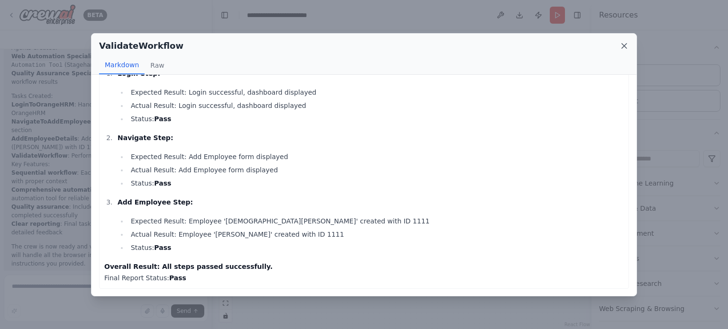
click at [626, 46] on icon at bounding box center [624, 45] width 9 height 9
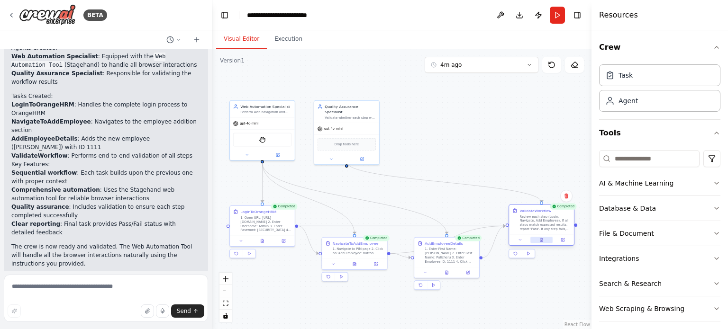
click at [546, 239] on button at bounding box center [541, 240] width 22 height 6
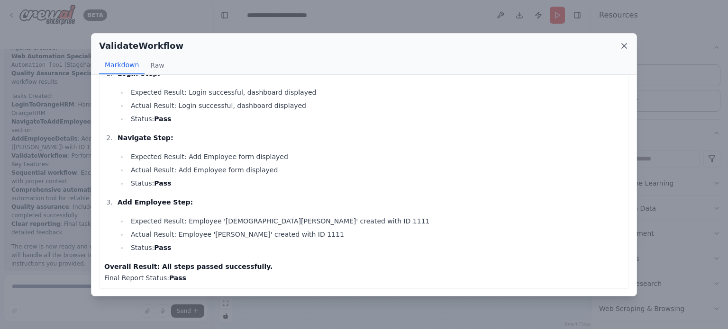
click at [626, 43] on icon at bounding box center [624, 45] width 9 height 9
